Goal: Communication & Community: Ask a question

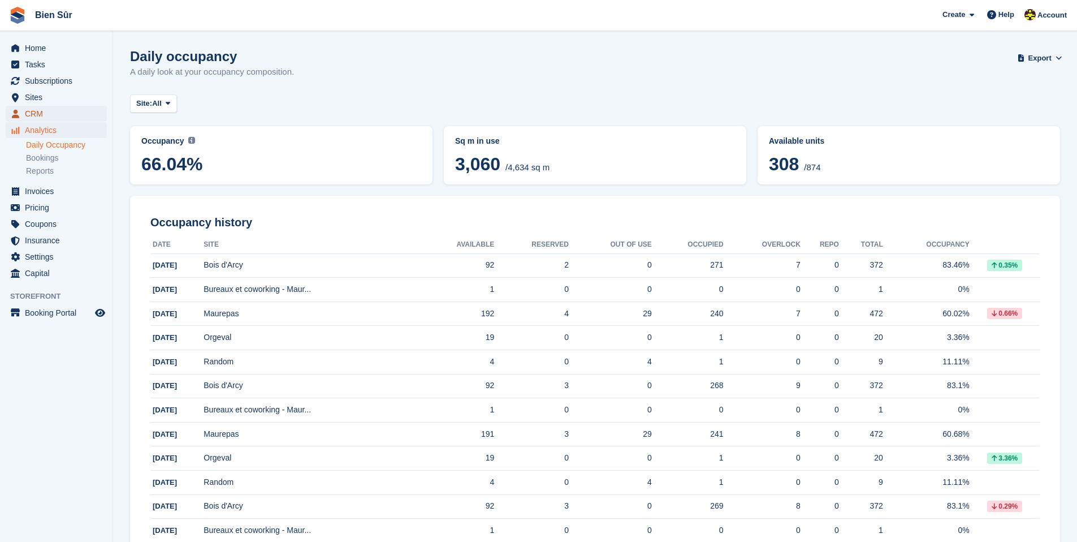
click at [41, 111] on span "CRM" at bounding box center [59, 114] width 68 height 16
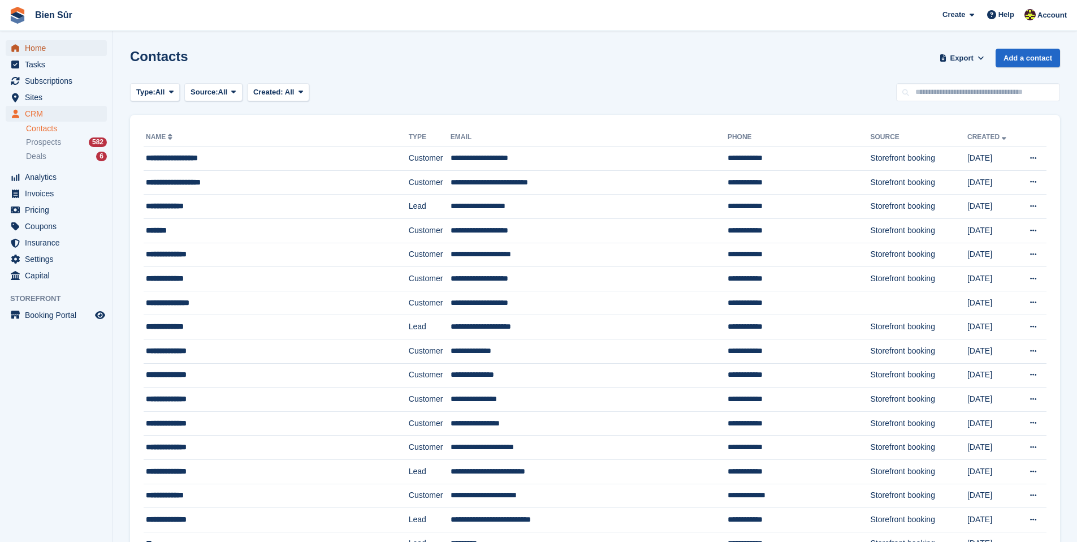
click at [45, 49] on span "Home" at bounding box center [59, 48] width 68 height 16
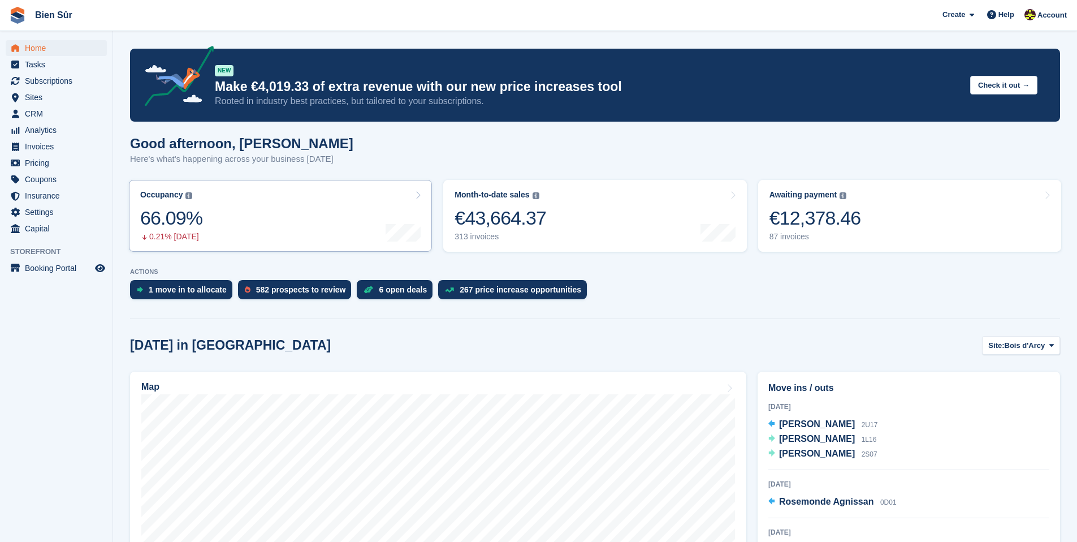
click at [270, 236] on link "Occupancy The percentage of all currently allocated units in terms of area. Inc…" at bounding box center [280, 216] width 303 height 72
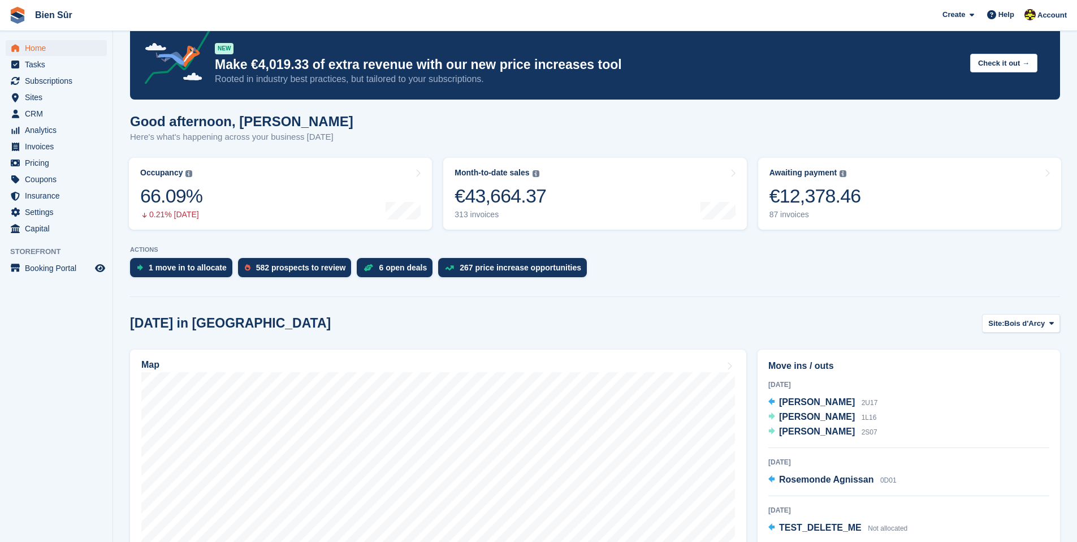
scroll to position [23, 0]
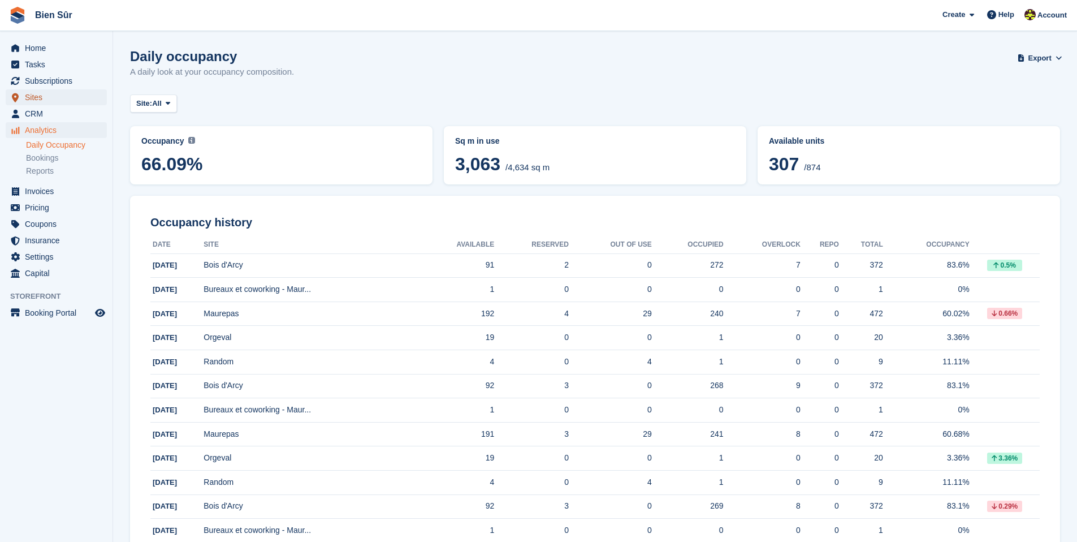
click at [59, 92] on span "Sites" at bounding box center [59, 97] width 68 height 16
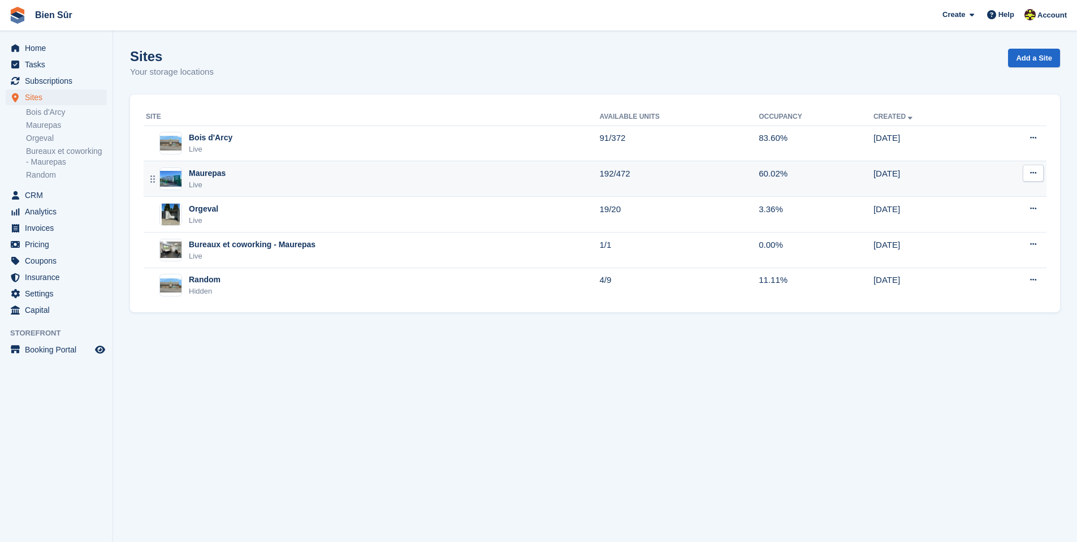
click at [246, 176] on div "Maurepas Live" at bounding box center [372, 178] width 453 height 23
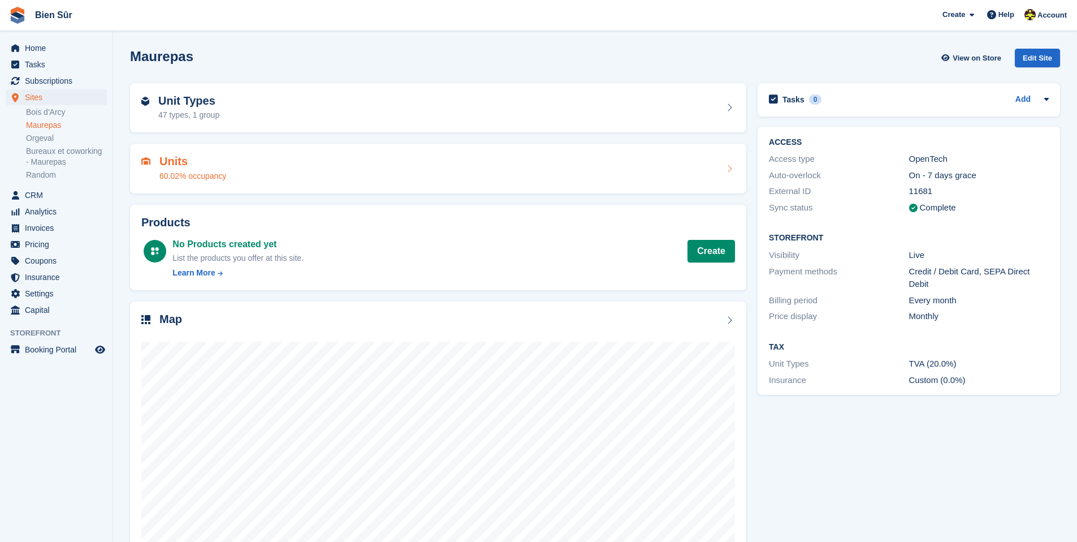
click at [224, 176] on div "60.02% occupancy" at bounding box center [192, 176] width 67 height 12
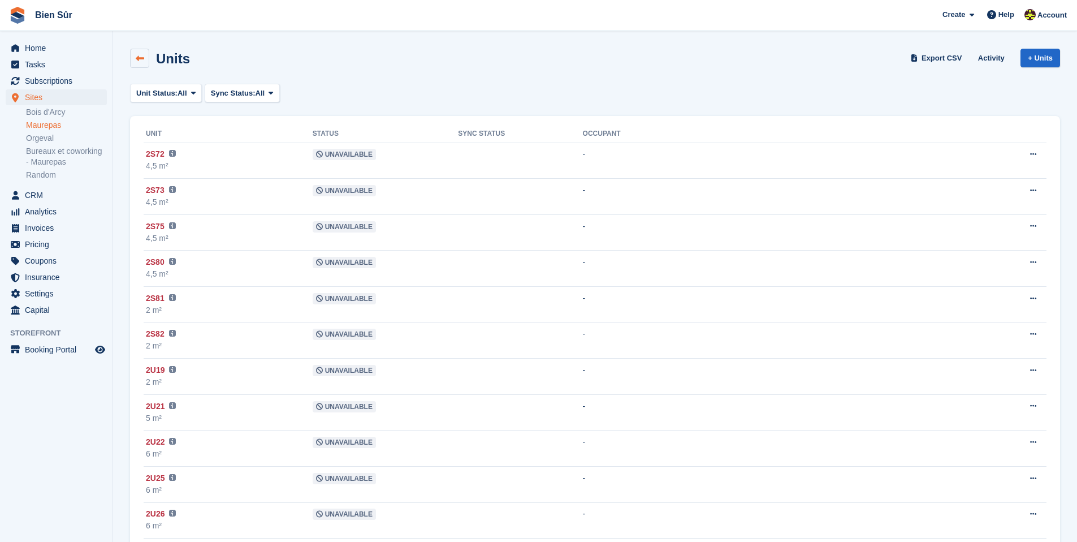
click at [142, 63] on link at bounding box center [139, 58] width 19 height 19
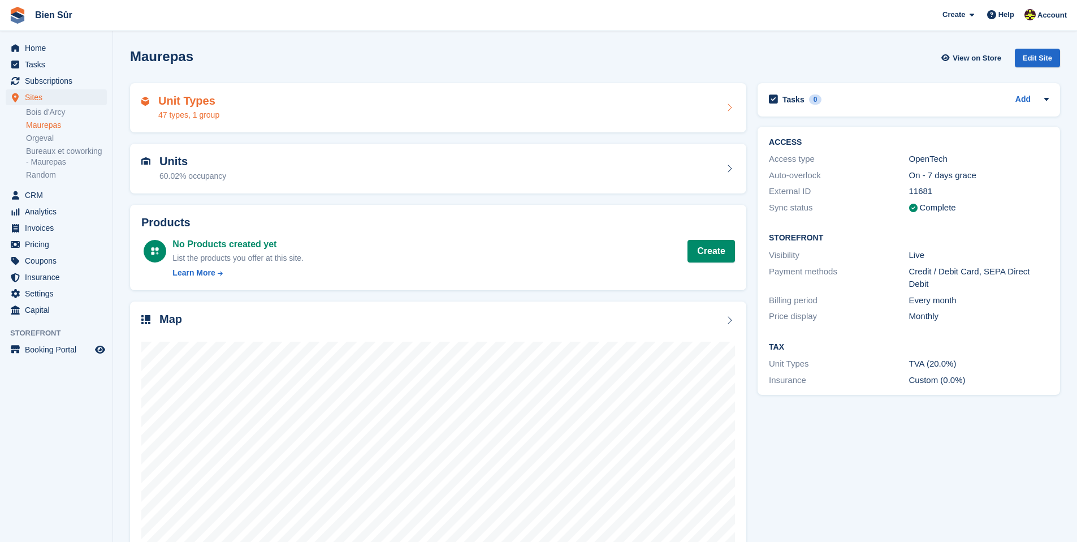
click at [222, 123] on div "Unit Types 47 types, 1 group" at bounding box center [438, 108] width 616 height 50
click at [222, 113] on div "Unit Types 47 types, 1 group" at bounding box center [438, 107] width 594 height 27
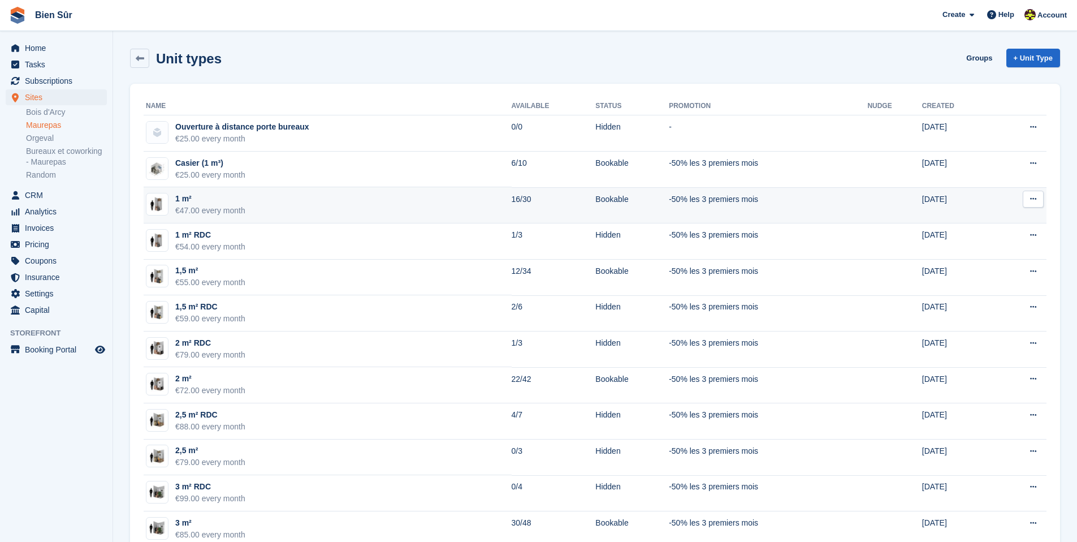
click at [234, 200] on div "1 m²" at bounding box center [210, 199] width 70 height 12
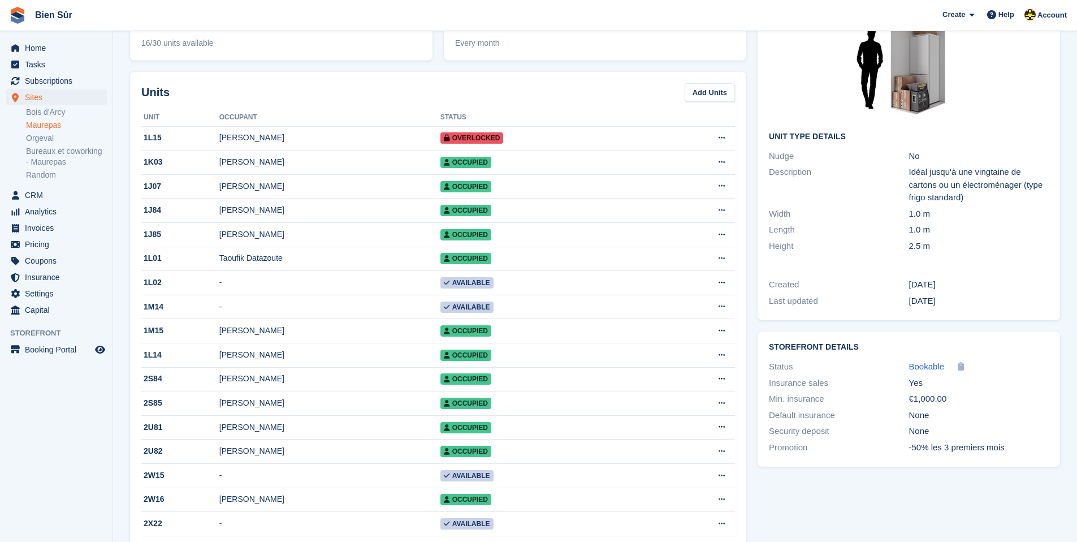
scroll to position [97, 0]
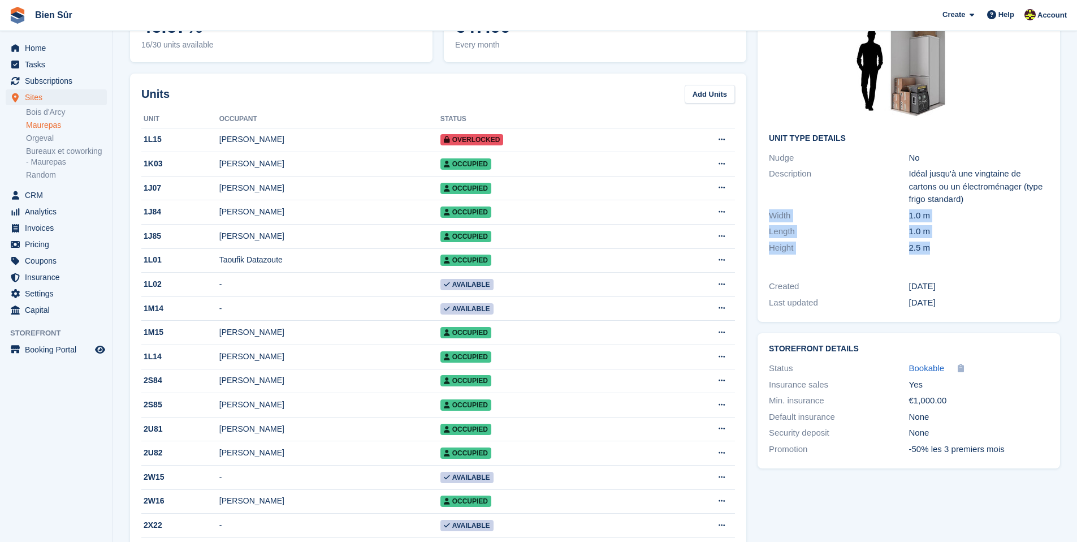
drag, startPoint x: 956, startPoint y: 253, endPoint x: 755, endPoint y: 209, distance: 205.5
click at [755, 209] on div "Unit Type details Nudge No Description Idéal jusqu'à une vingtaine de cartons o…" at bounding box center [909, 154] width 314 height 347
copy div "Width 1.0 m Length 1.0 m Height 2.5 m"
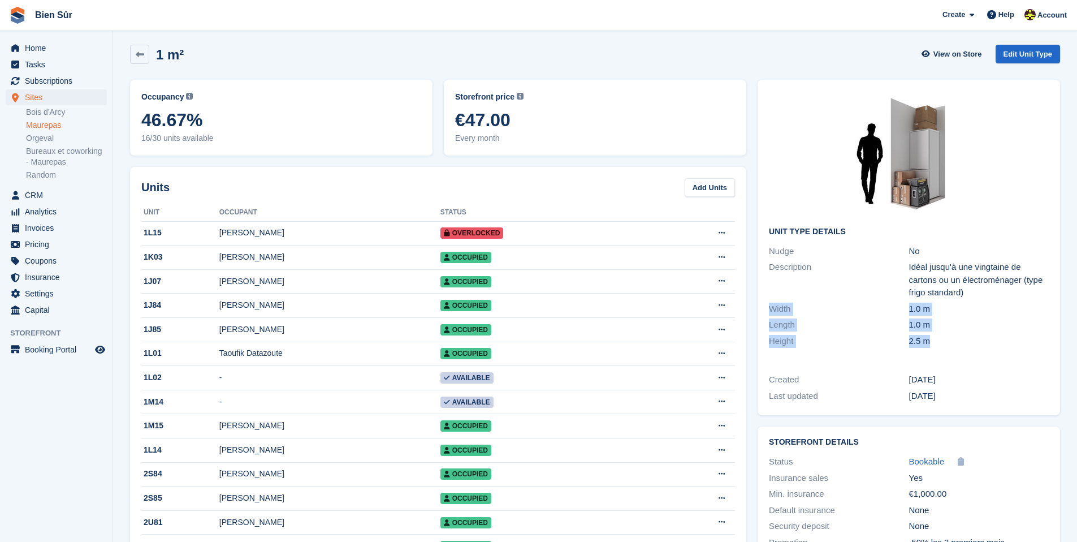
scroll to position [0, 0]
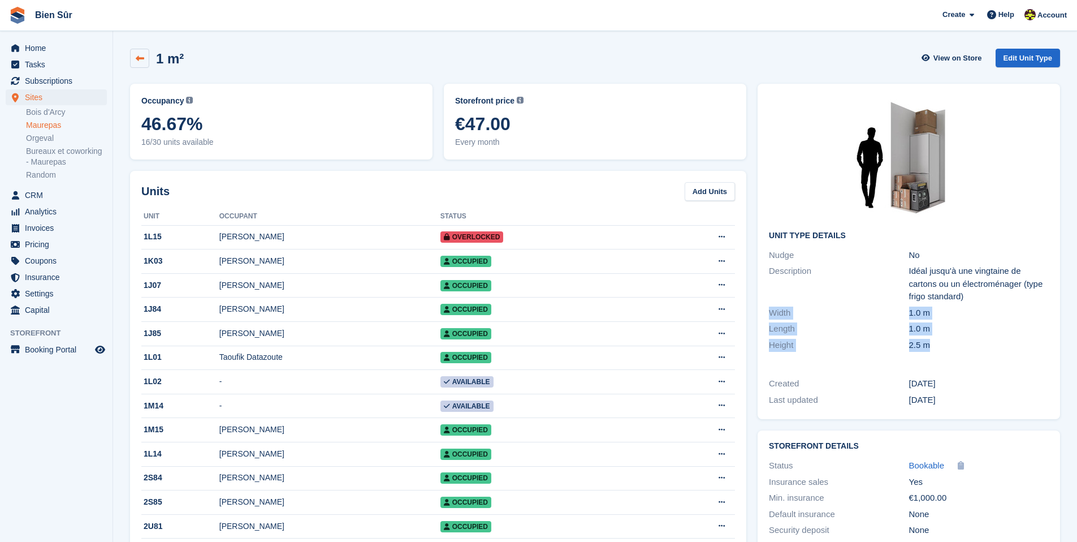
click at [144, 59] on link at bounding box center [139, 58] width 19 height 19
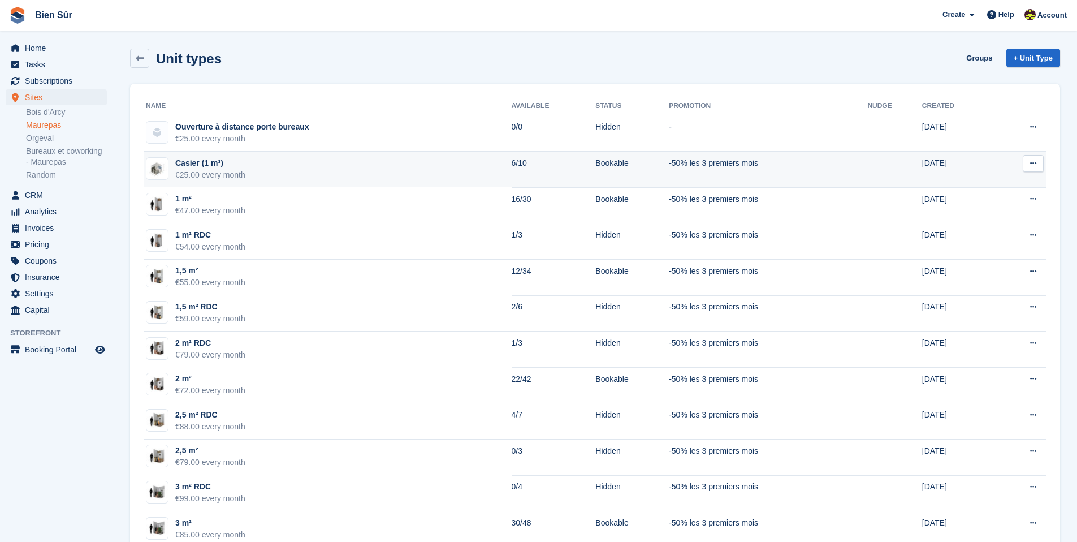
click at [386, 161] on td "Casier (1 m³) €25.00 every month" at bounding box center [328, 170] width 368 height 36
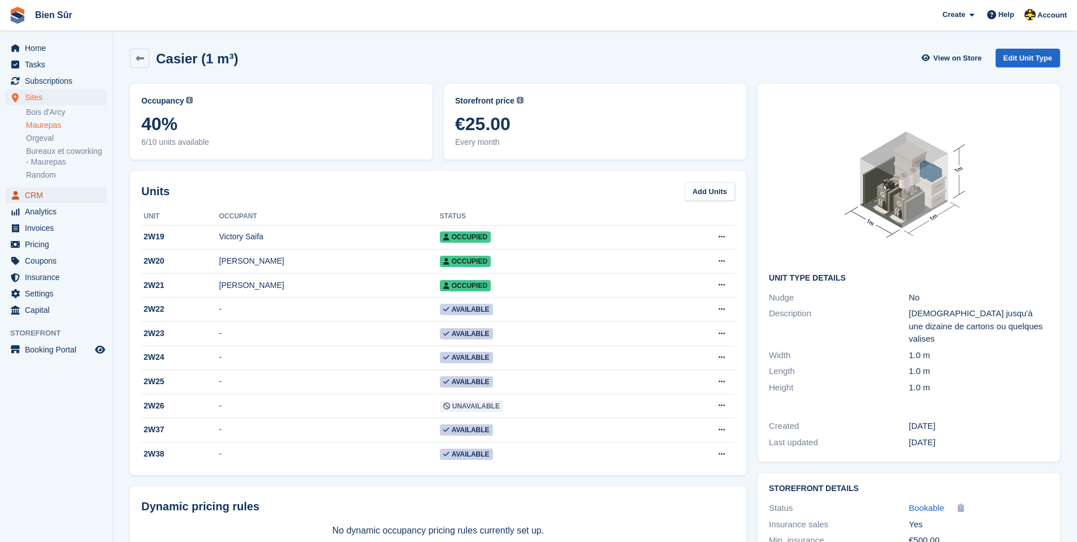
click at [51, 198] on span "CRM" at bounding box center [59, 195] width 68 height 16
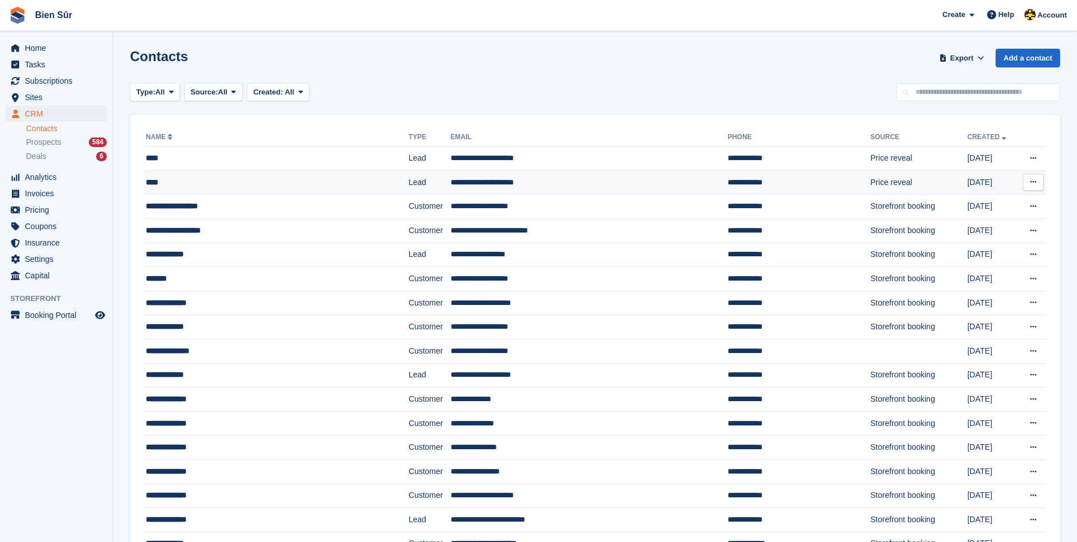
click at [216, 186] on div "****" at bounding box center [253, 182] width 215 height 12
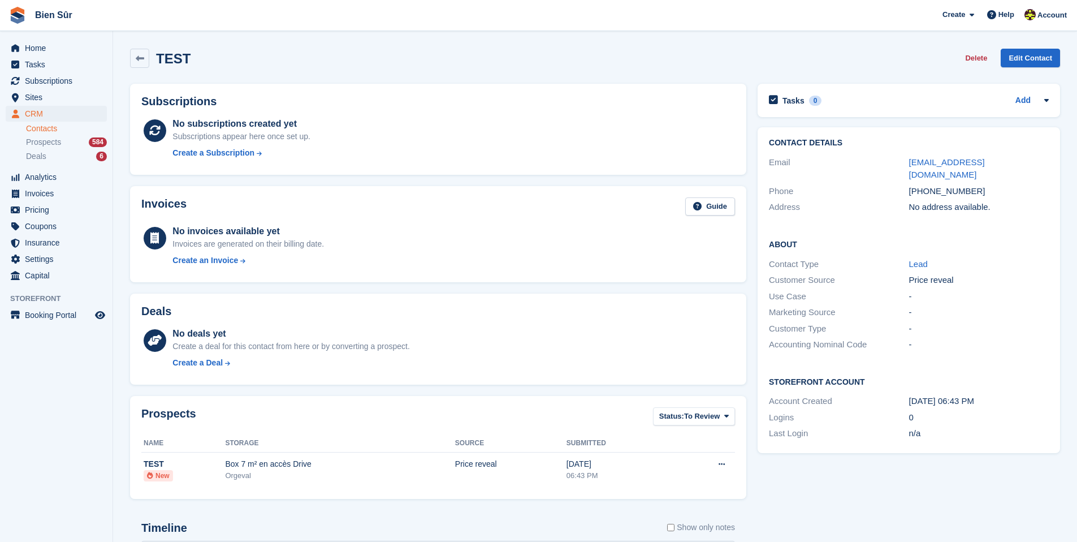
click at [975, 56] on button "Delete" at bounding box center [976, 58] width 31 height 19
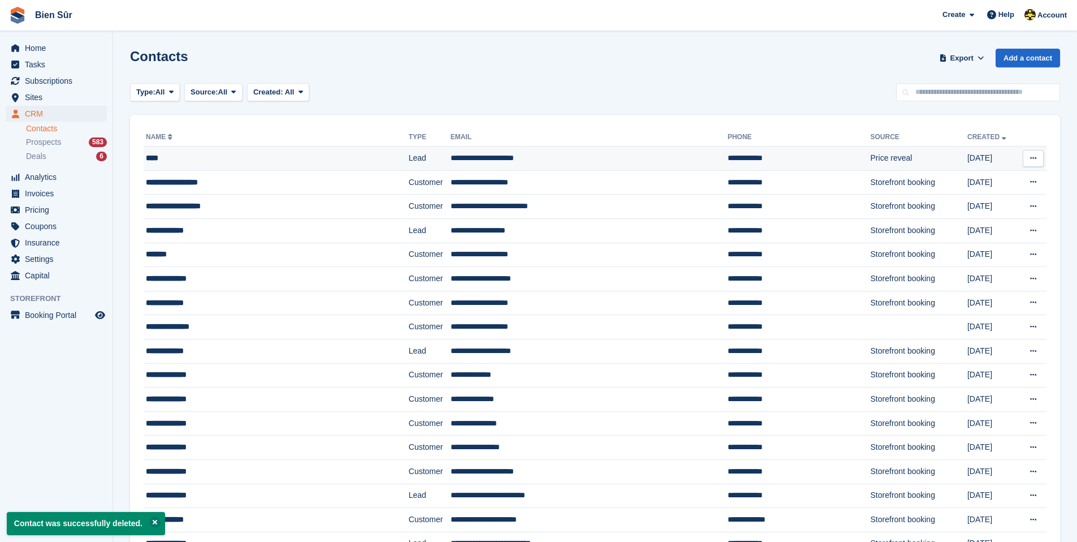
click at [190, 159] on div "****" at bounding box center [253, 158] width 215 height 12
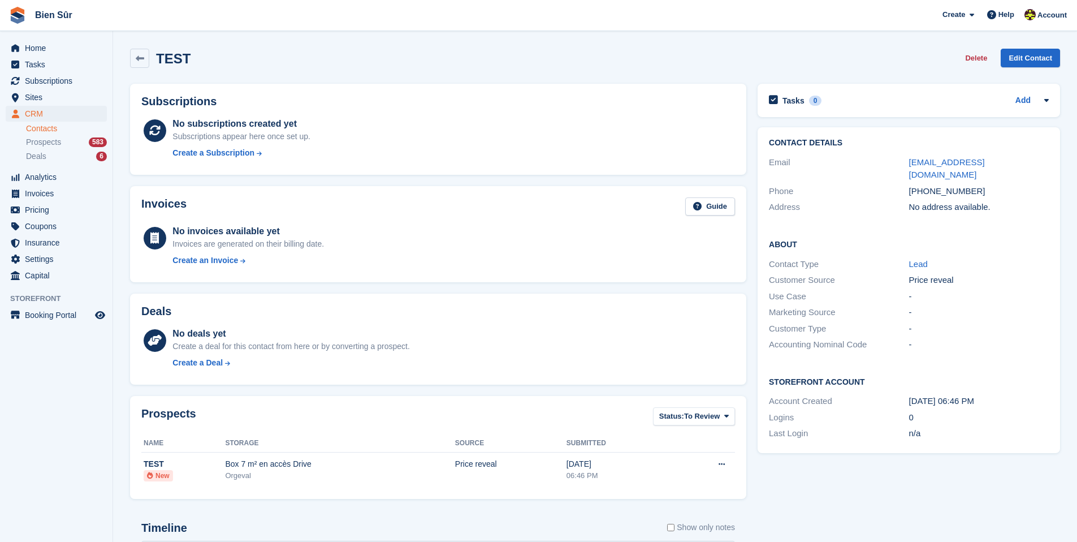
click at [970, 54] on button "Delete" at bounding box center [976, 58] width 31 height 19
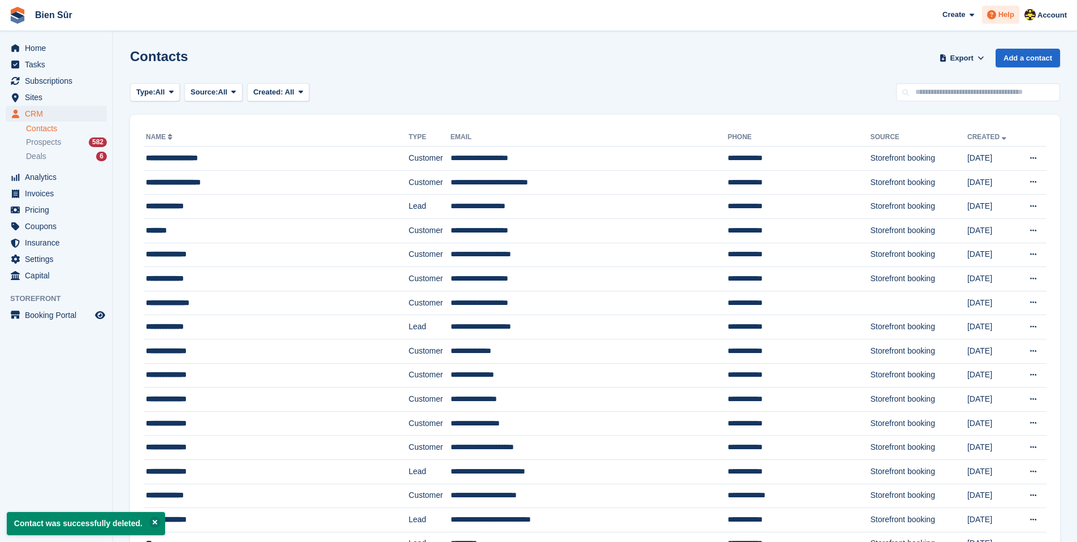
click at [996, 21] on div "Help" at bounding box center [1000, 15] width 37 height 18
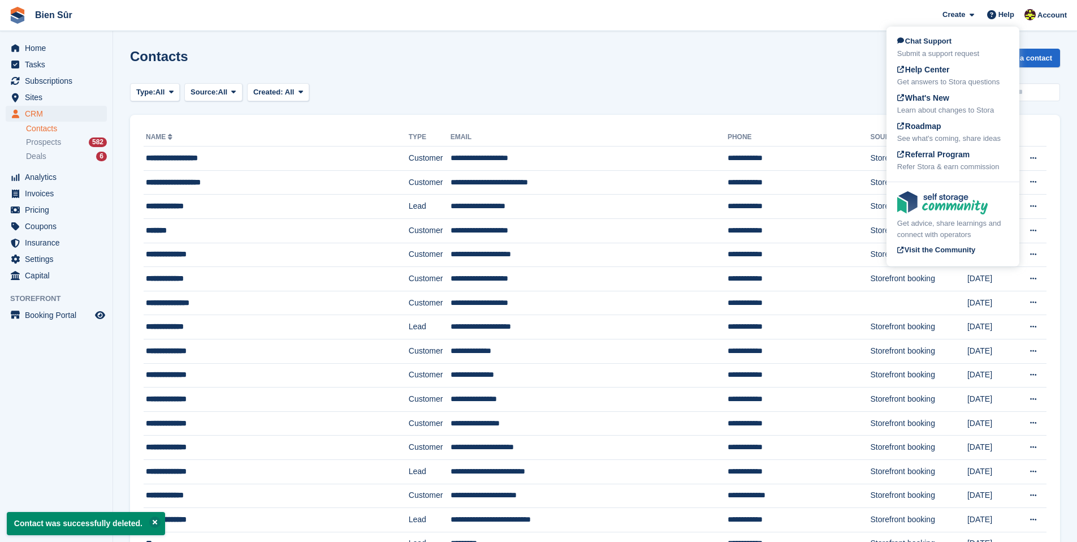
click at [958, 41] on div "Chat Support Submit a support request" at bounding box center [952, 48] width 111 height 24
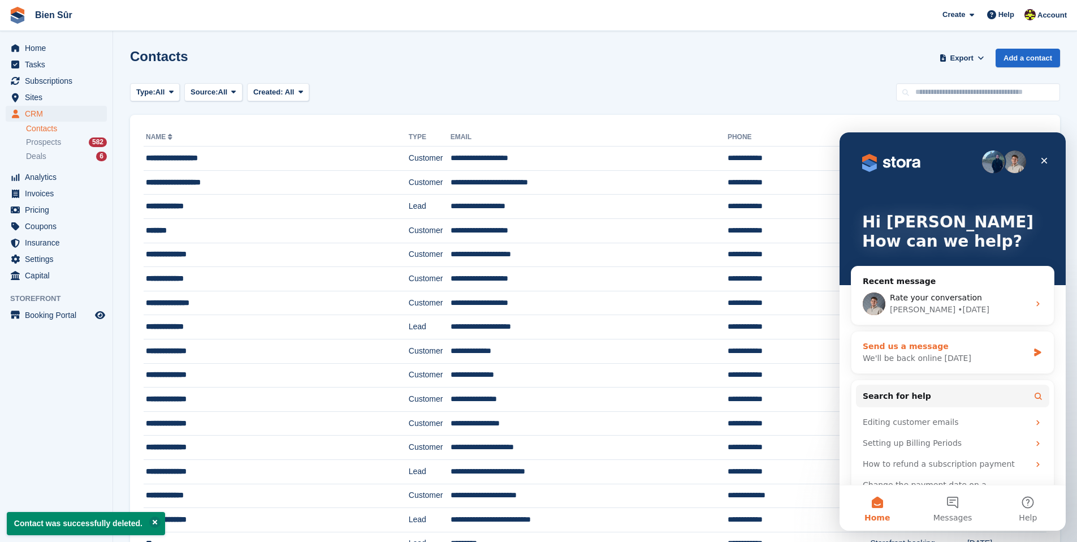
click at [906, 352] on div "We'll be back online tomorrow" at bounding box center [946, 358] width 166 height 12
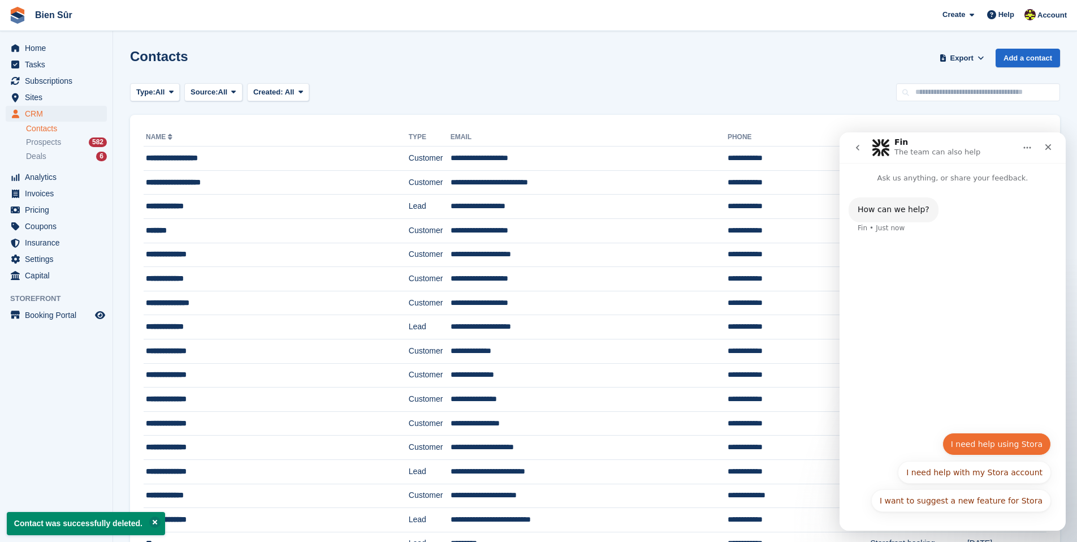
click at [982, 447] on button "I need help using Stora" at bounding box center [997, 444] width 109 height 23
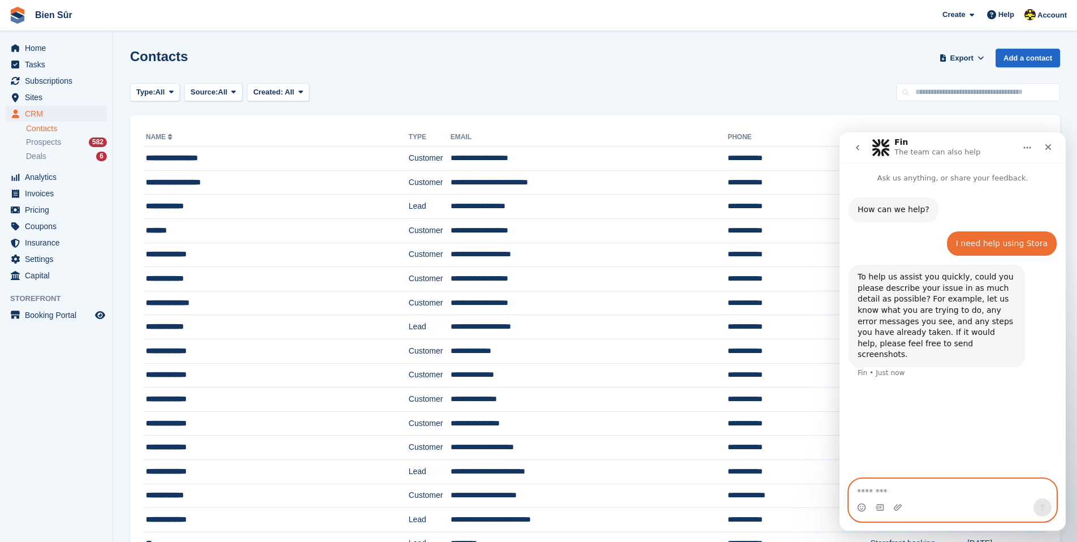
click at [898, 491] on textarea "Message…" at bounding box center [952, 488] width 207 height 19
type textarea "**********"
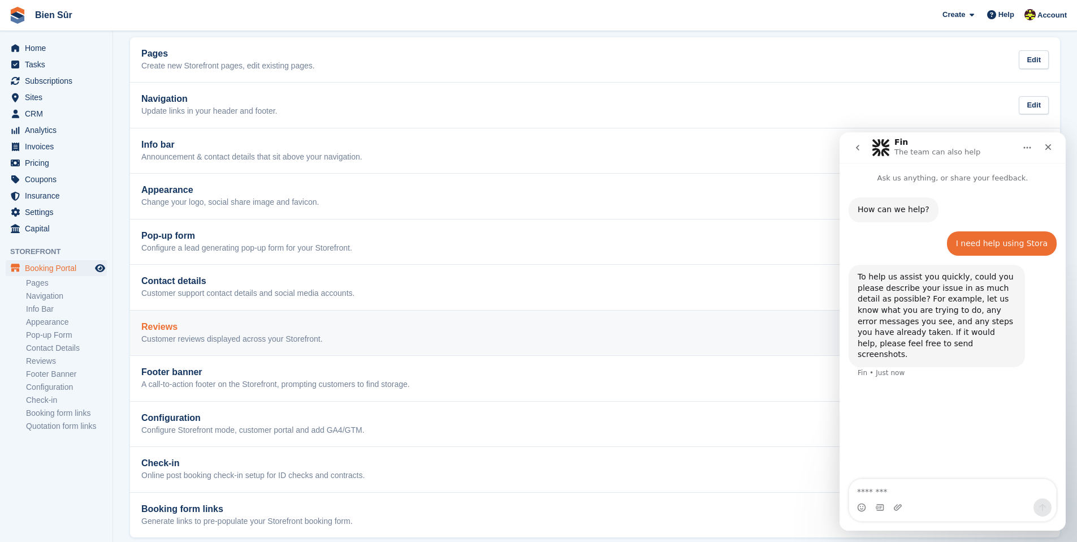
scroll to position [70, 0]
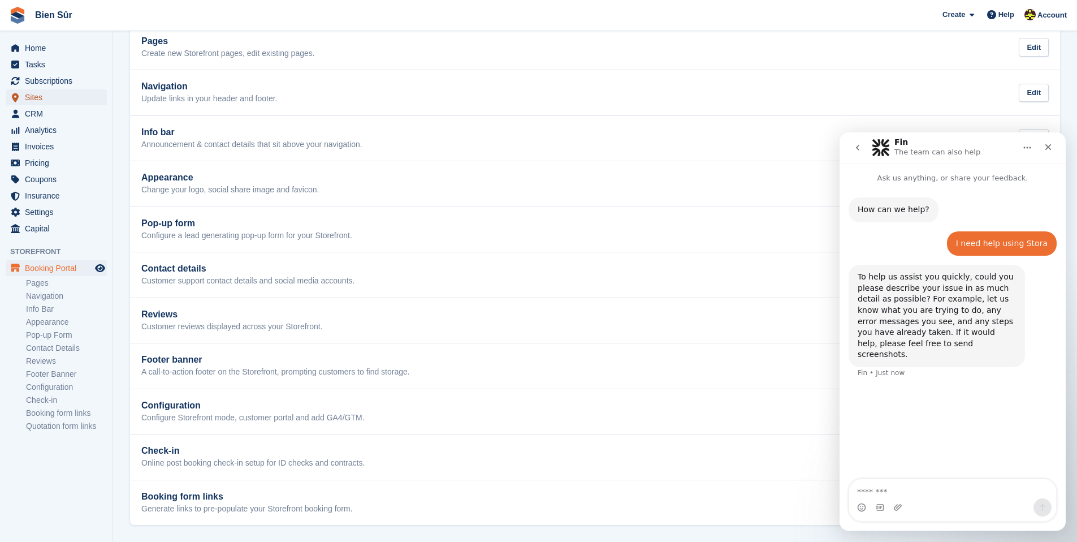
click at [45, 95] on span "Sites" at bounding box center [59, 97] width 68 height 16
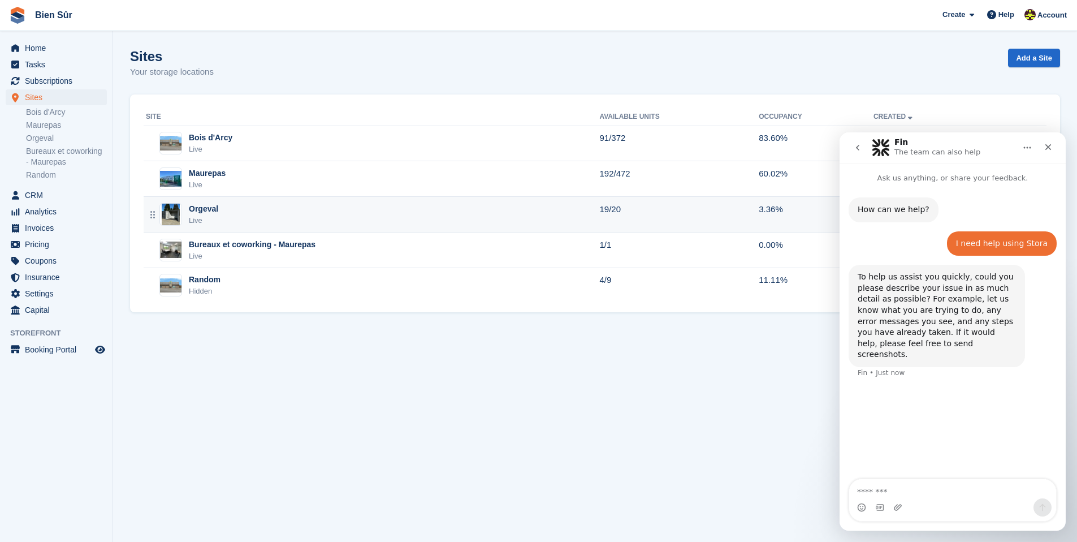
click at [221, 216] on div "Orgeval Live" at bounding box center [372, 214] width 453 height 23
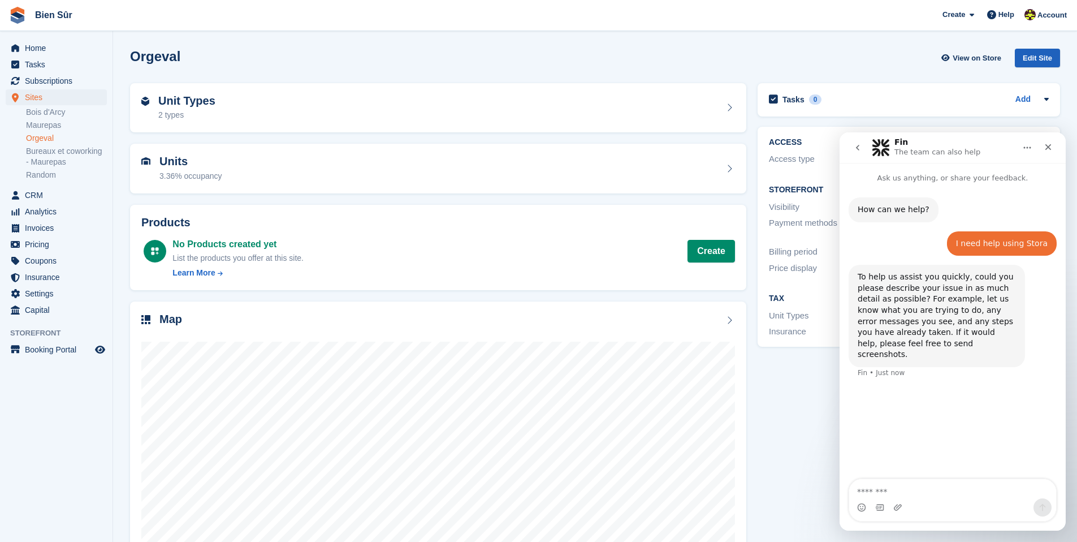
click at [1040, 62] on div "Edit Site" at bounding box center [1037, 58] width 45 height 19
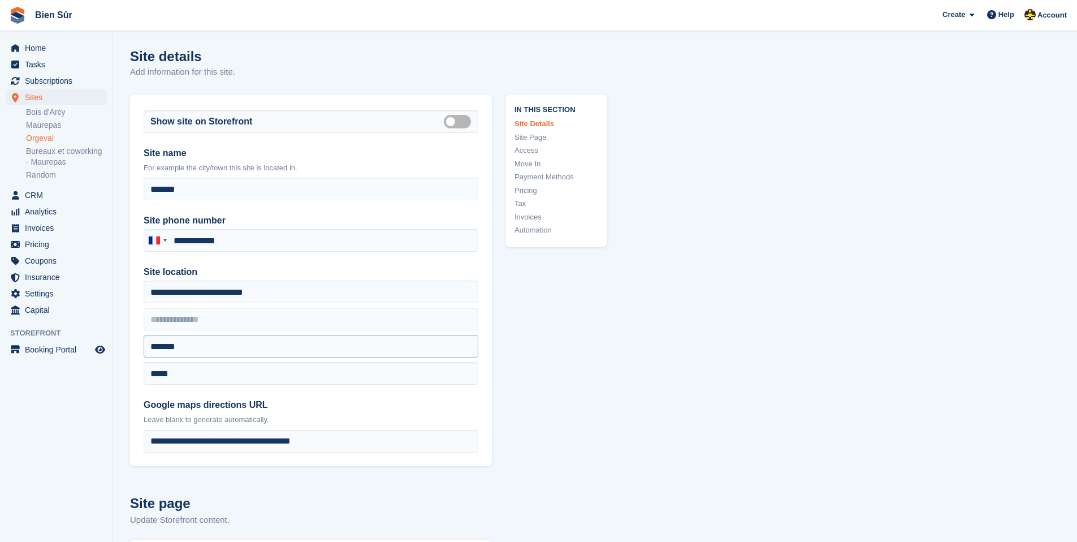
type input "**********"
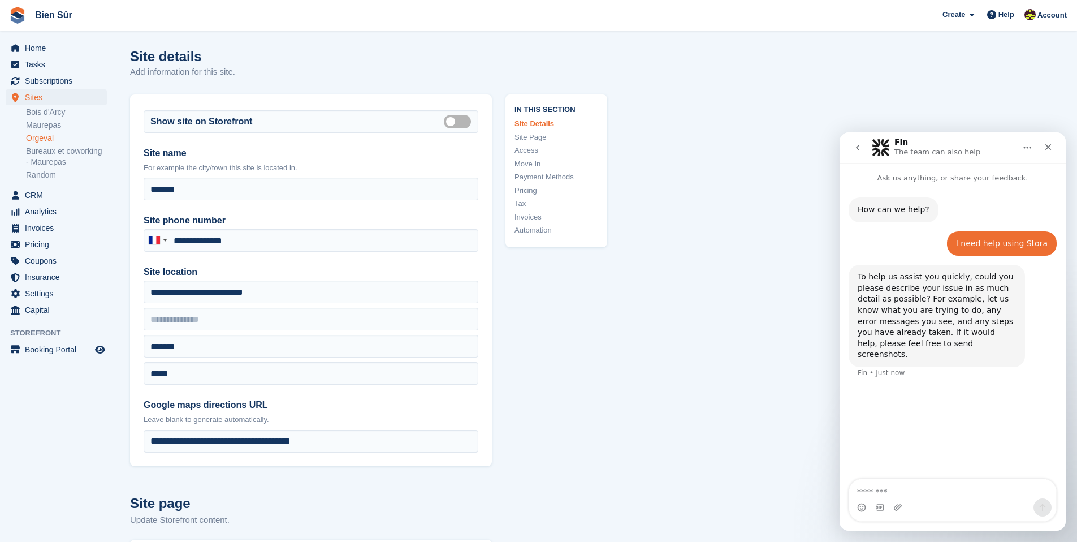
click at [529, 193] on link "Pricing" at bounding box center [557, 190] width 84 height 11
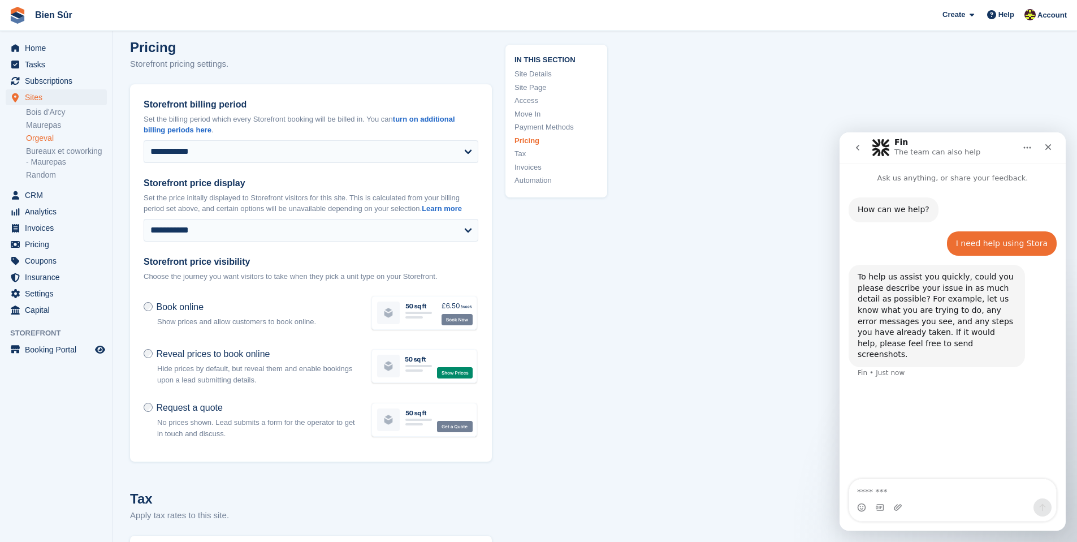
scroll to position [4051, 0]
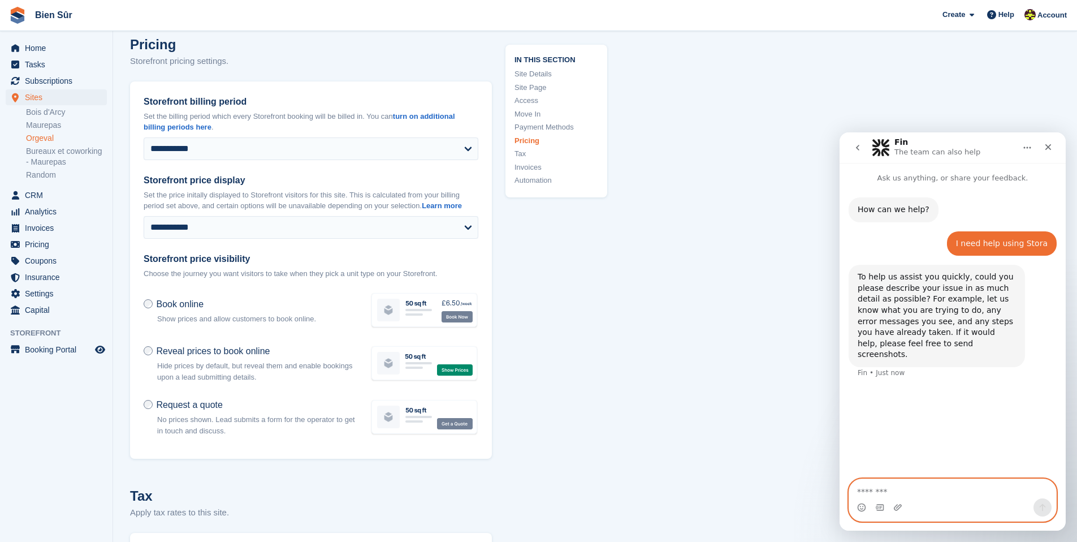
click at [908, 488] on textarea "Message…" at bounding box center [952, 488] width 207 height 19
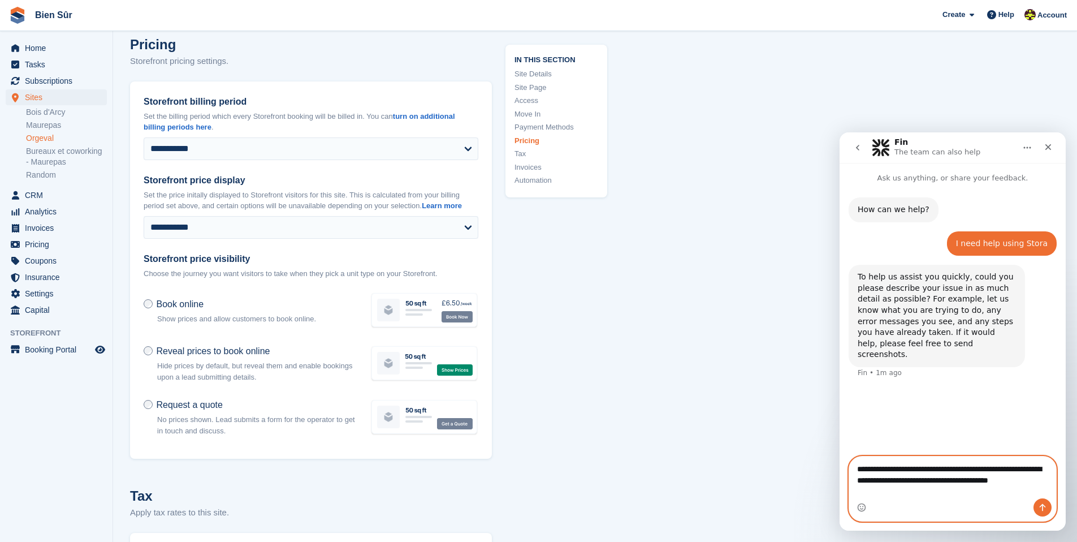
scroll to position [9, 0]
click at [1032, 487] on textarea "**********" at bounding box center [952, 466] width 207 height 42
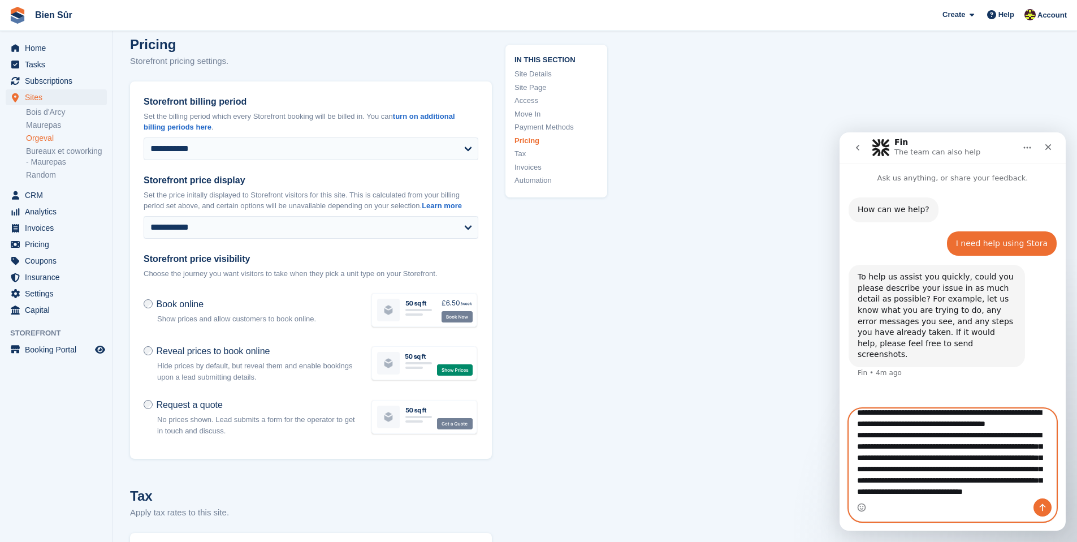
scroll to position [41, 0]
click at [989, 484] on textarea "**********" at bounding box center [952, 453] width 207 height 89
click at [898, 492] on textarea "**********" at bounding box center [952, 453] width 207 height 89
click at [922, 494] on textarea "**********" at bounding box center [952, 453] width 207 height 89
click at [889, 496] on textarea "**********" at bounding box center [952, 453] width 207 height 89
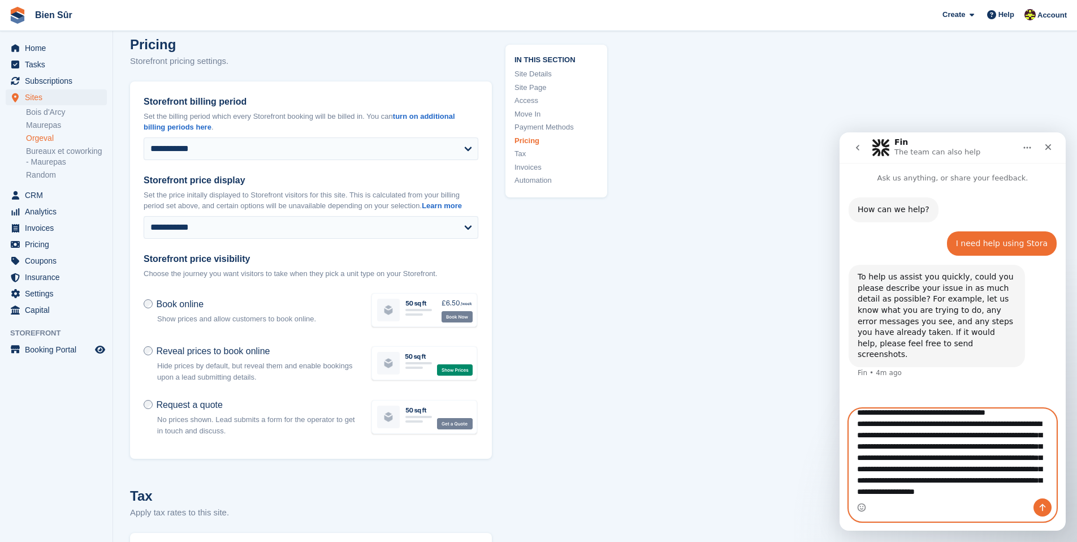
scroll to position [43, 0]
click at [1039, 492] on textarea "**********" at bounding box center [952, 453] width 207 height 89
drag, startPoint x: 1018, startPoint y: 495, endPoint x: 929, endPoint y: 483, distance: 89.6
click at [929, 483] on textarea "**********" at bounding box center [952, 453] width 207 height 89
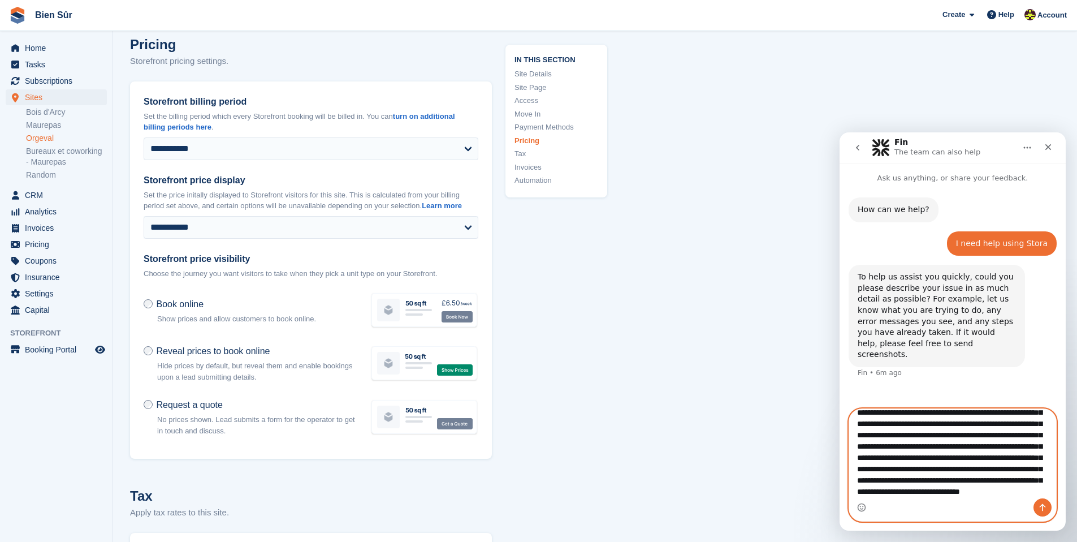
scroll to position [86, 0]
type textarea "**********"
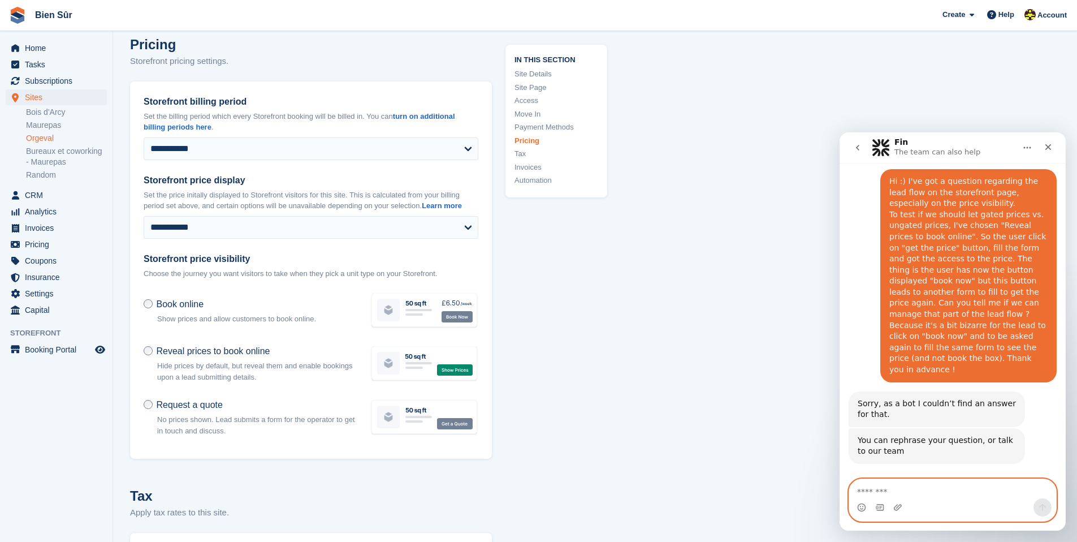
scroll to position [211, 0]
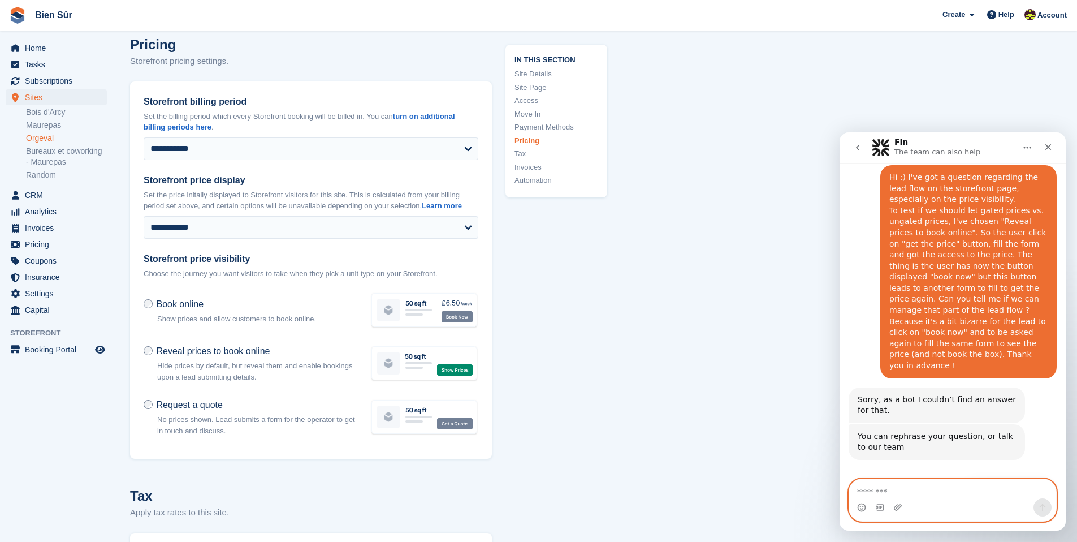
click at [944, 491] on textarea "Message…" at bounding box center [952, 488] width 207 height 19
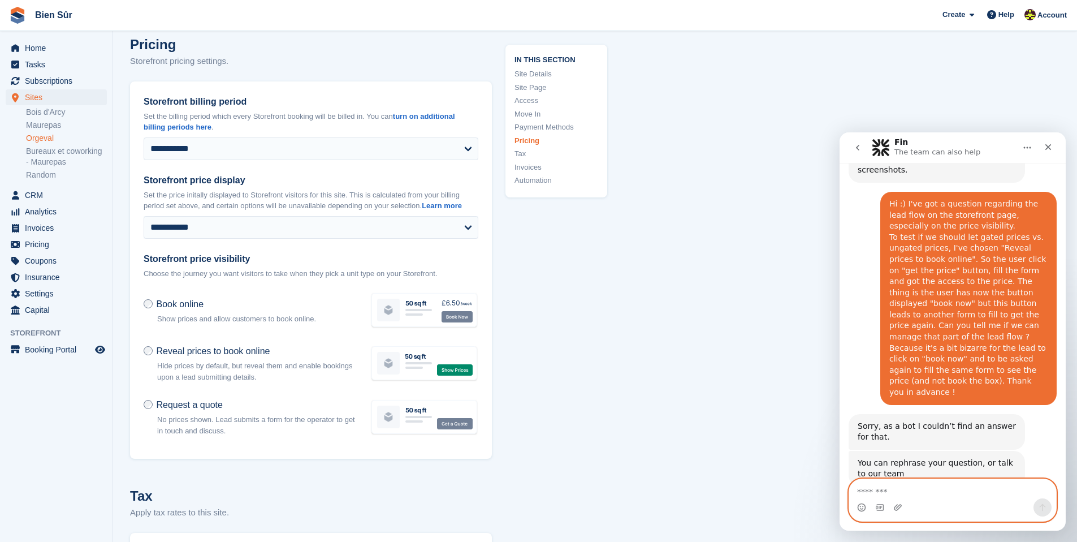
scroll to position [113, 0]
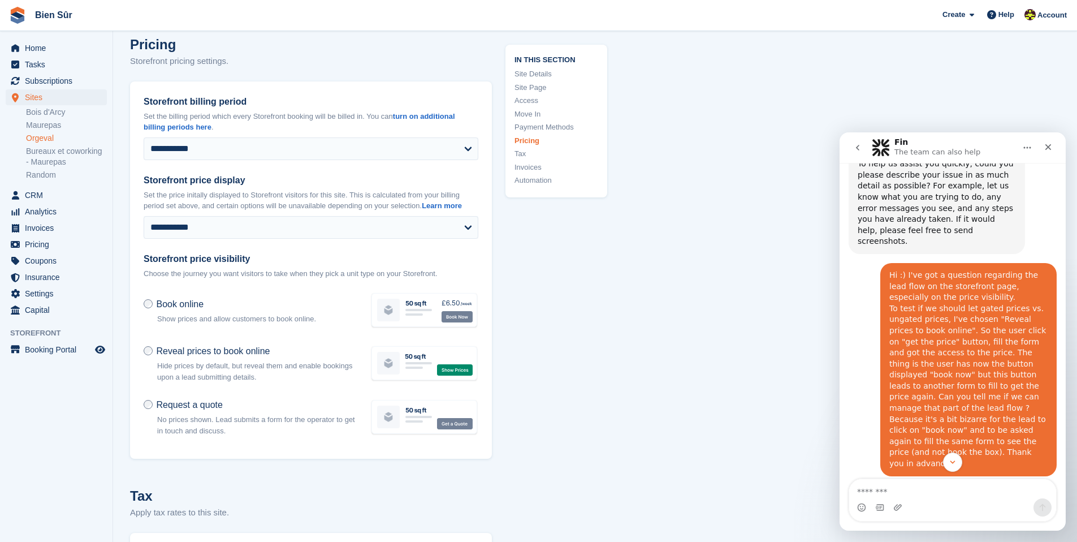
click at [927, 396] on div "Hi :) I've got a question regarding the lead flow on the storefront page, espec…" at bounding box center [968, 370] width 158 height 200
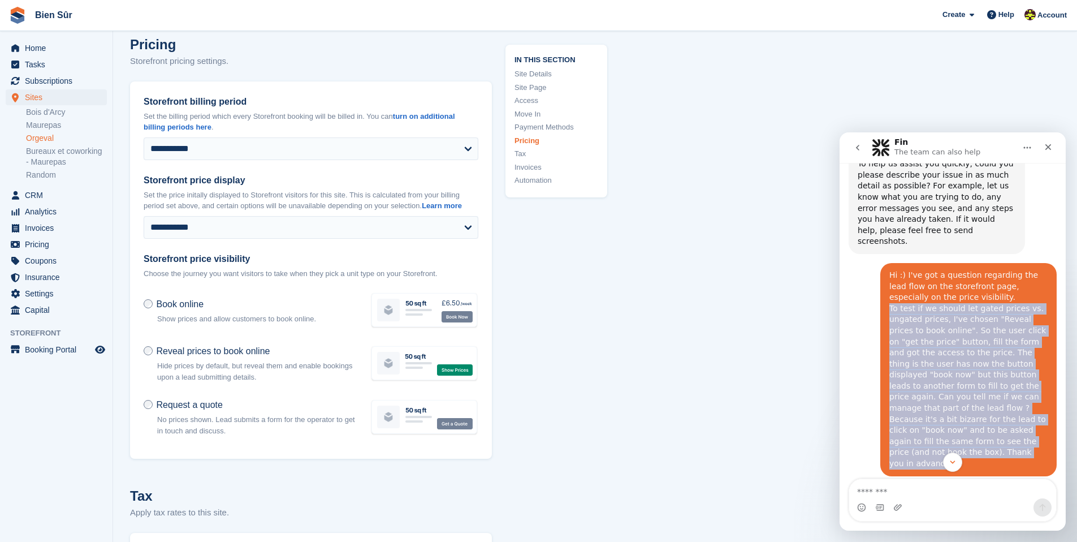
click at [927, 396] on div "Hi :) I've got a question regarding the lead flow on the storefront page, espec…" at bounding box center [968, 370] width 158 height 200
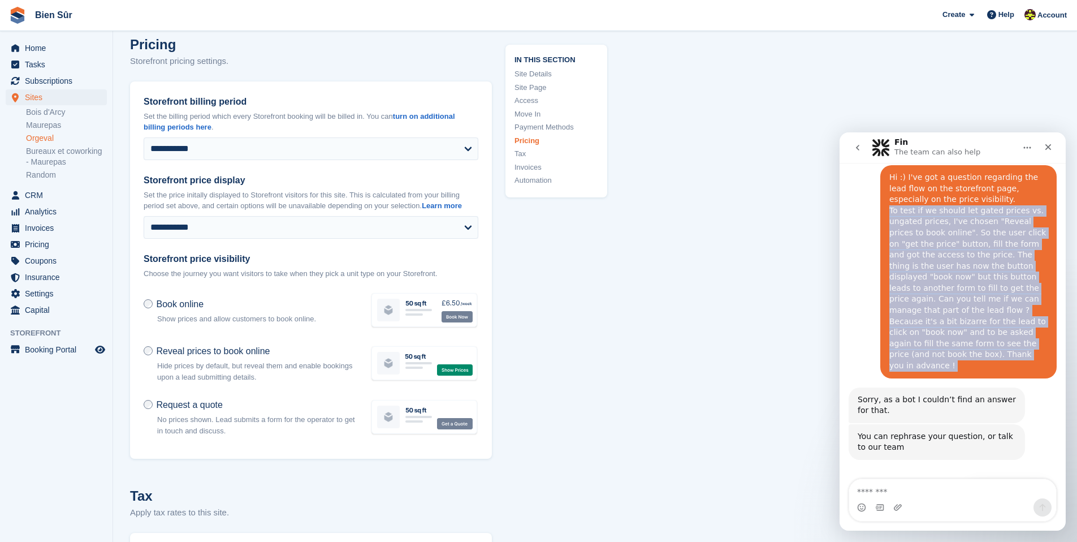
click at [1004, 481] on button "Get more help 👤" at bounding box center [1008, 492] width 86 height 23
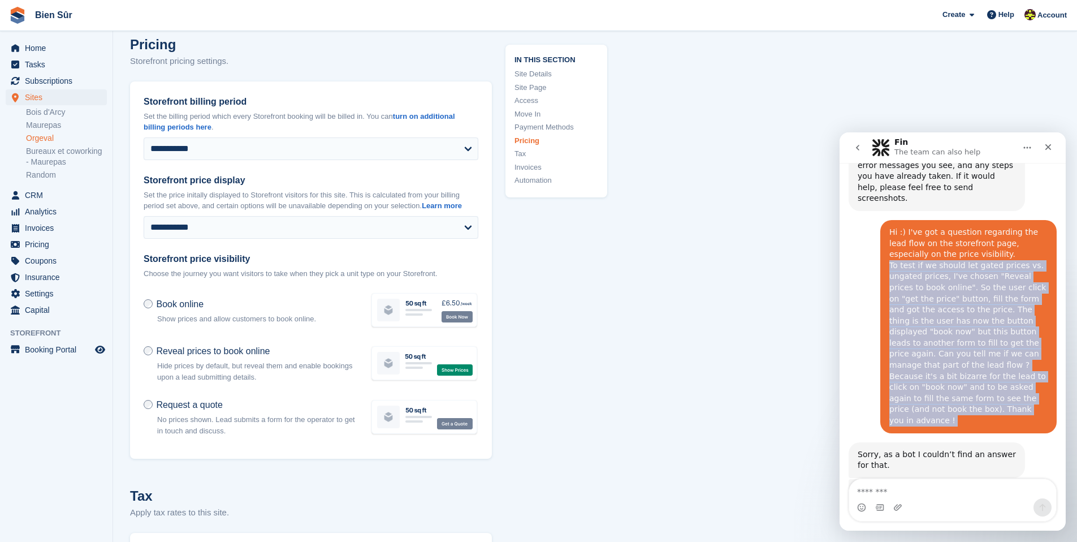
scroll to position [142, 0]
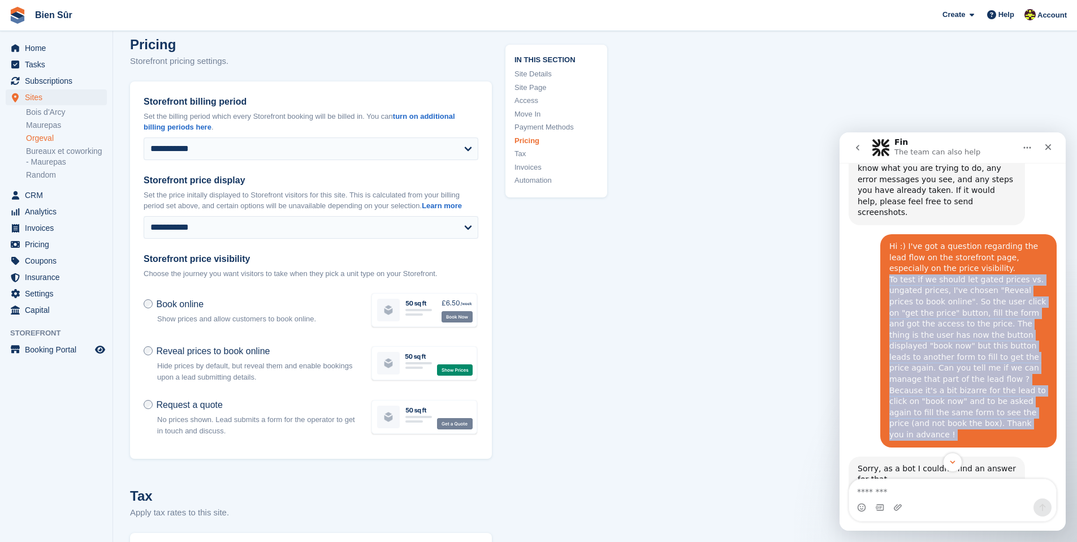
click at [1032, 399] on div "Hi :) I've got a question regarding the lead flow on the storefront page, espec…" at bounding box center [968, 341] width 158 height 200
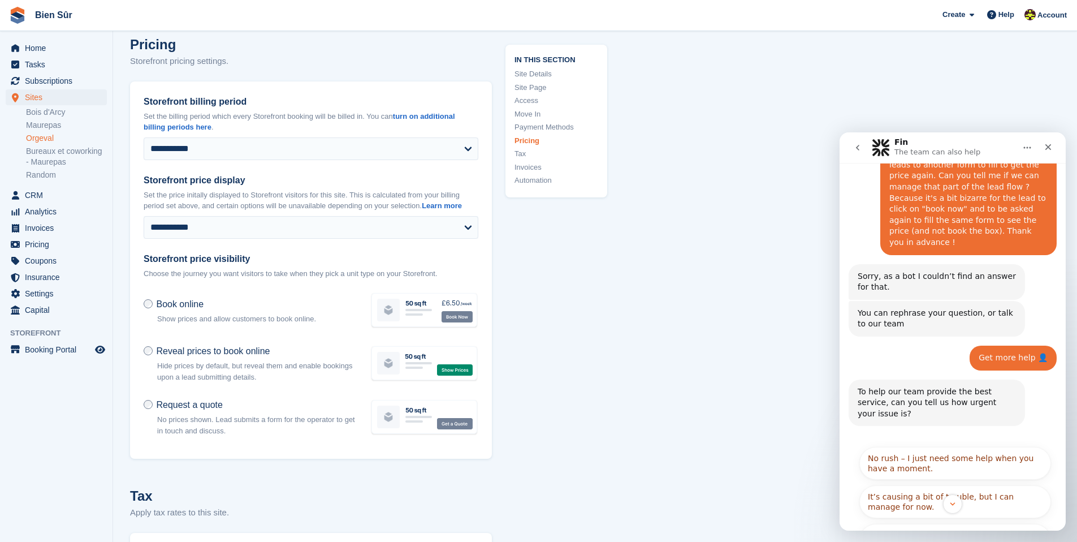
scroll to position [335, 0]
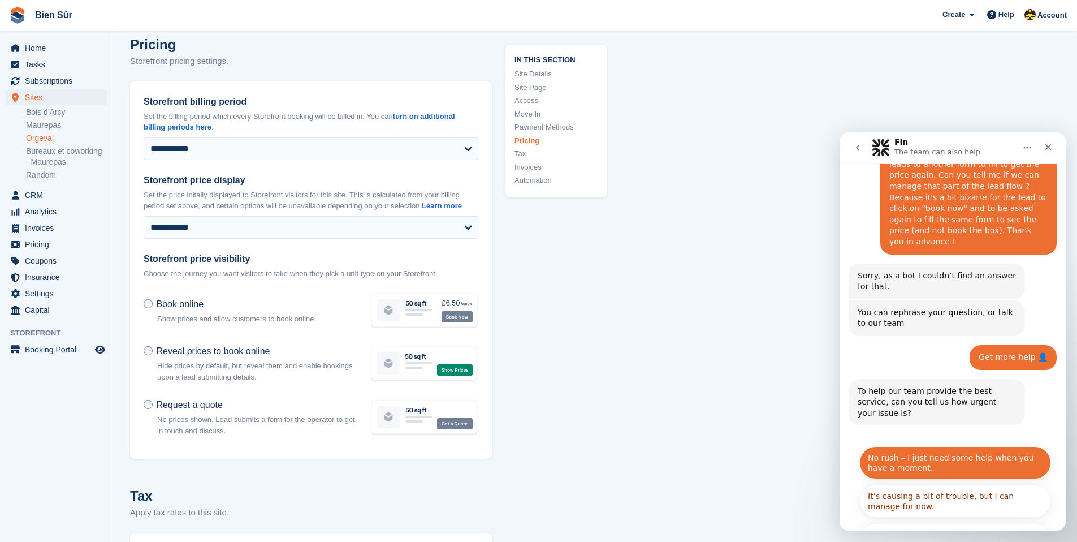
click at [937, 446] on button "No rush – I just need some help when you have a moment." at bounding box center [955, 462] width 192 height 33
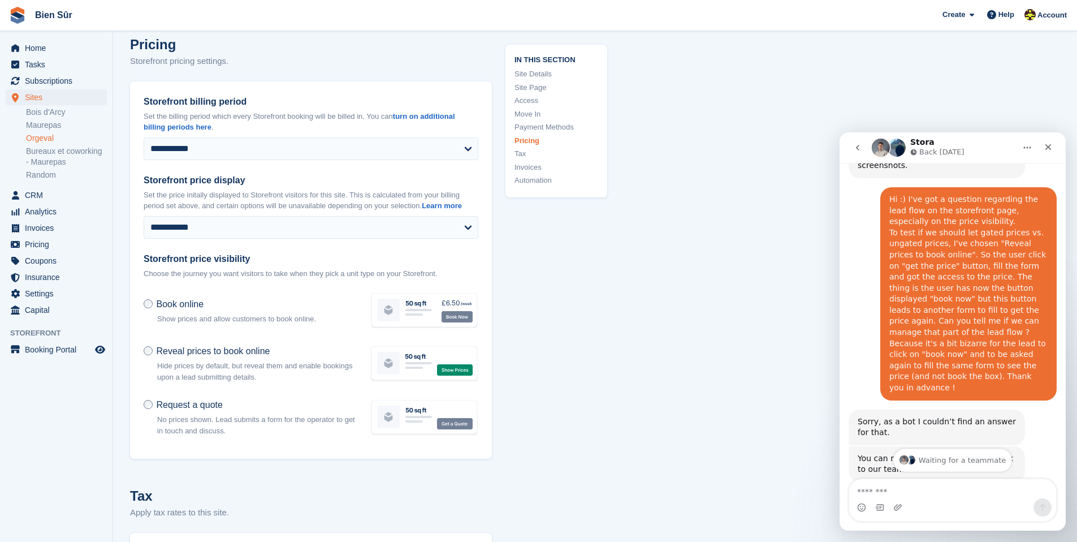
scroll to position [419, 0]
